Goal: Task Accomplishment & Management: Manage account settings

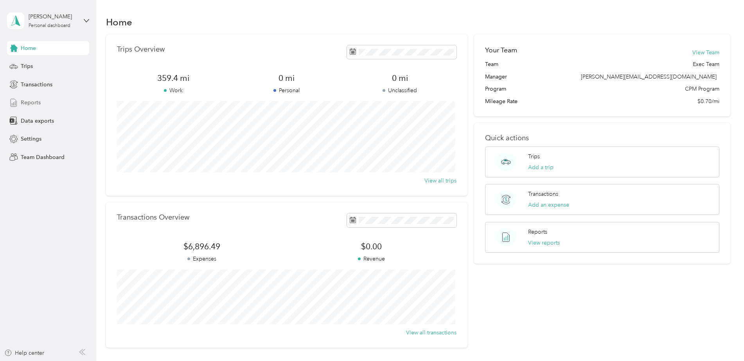
click at [33, 102] on span "Reports" at bounding box center [31, 103] width 20 height 8
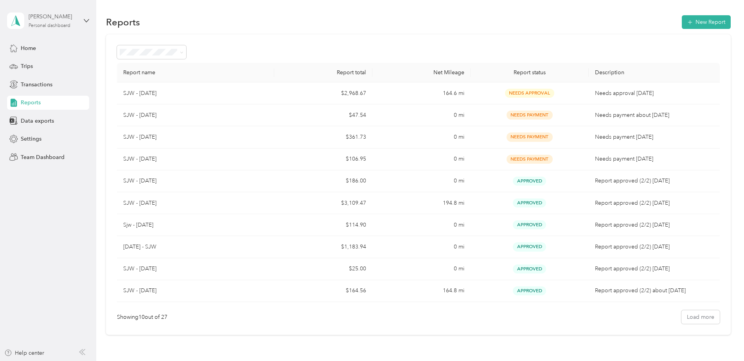
click at [75, 18] on div "[PERSON_NAME]" at bounding box center [53, 17] width 49 height 8
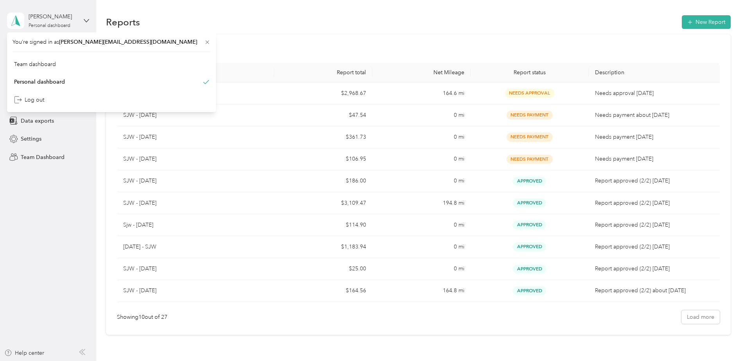
click at [88, 25] on div "[PERSON_NAME] Personal dashboard" at bounding box center [48, 20] width 82 height 27
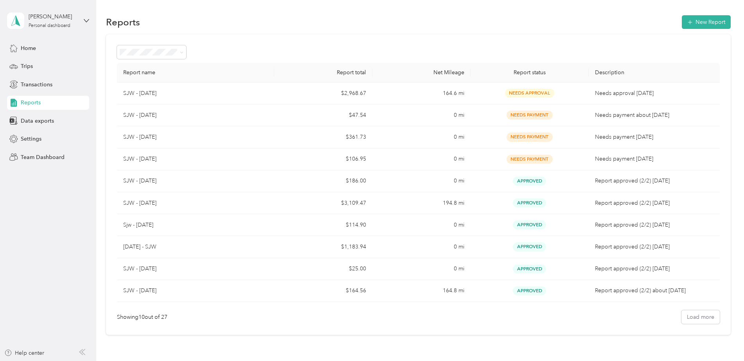
click at [88, 25] on div "[PERSON_NAME] Personal dashboard" at bounding box center [48, 20] width 82 height 27
click at [36, 66] on div "Team dashboard" at bounding box center [112, 64] width 198 height 14
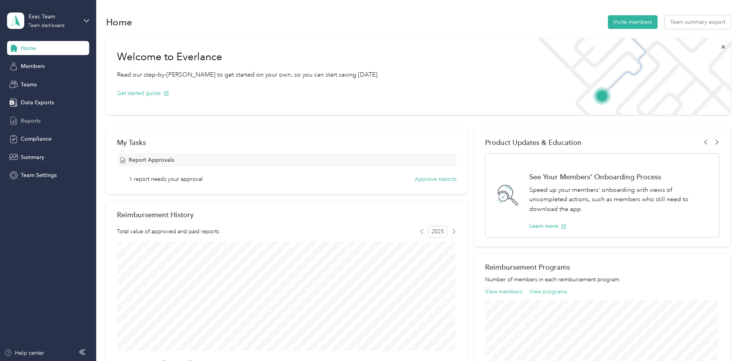
click at [31, 121] on span "Reports" at bounding box center [31, 121] width 20 height 8
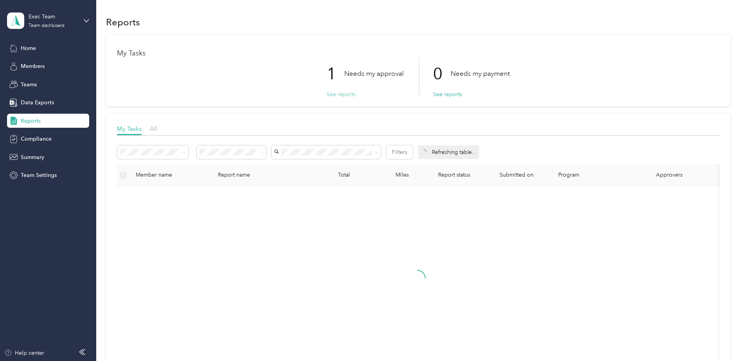
click at [340, 93] on button "See reports" at bounding box center [340, 94] width 29 height 8
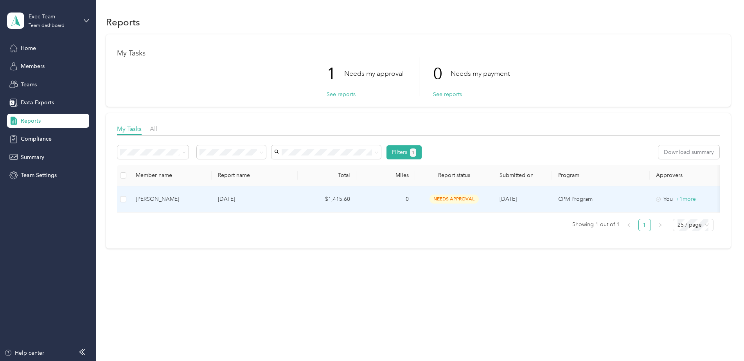
click at [288, 203] on p "[DATE]" at bounding box center [255, 199] width 74 height 9
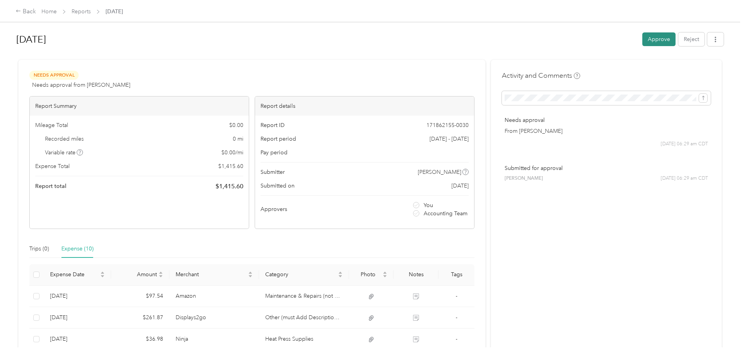
click at [660, 39] on button "Approve" at bounding box center [658, 39] width 33 height 14
